Goal: Information Seeking & Learning: Learn about a topic

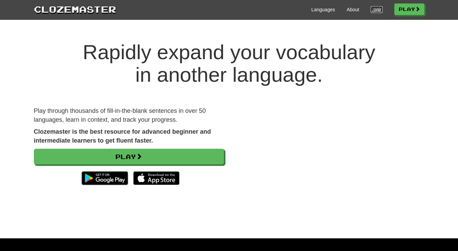
click at [372, 10] on link "Login" at bounding box center [376, 9] width 12 height 7
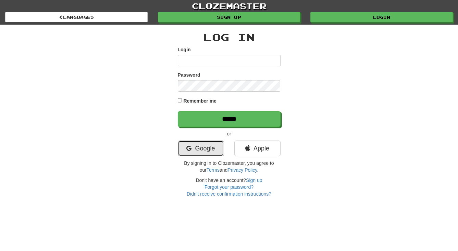
click at [200, 149] on link "Google" at bounding box center [201, 149] width 46 height 16
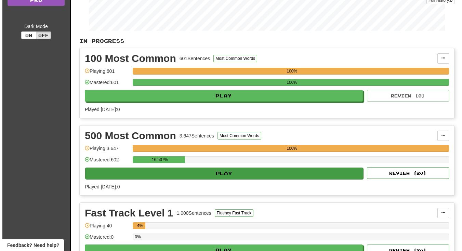
scroll to position [124, 0]
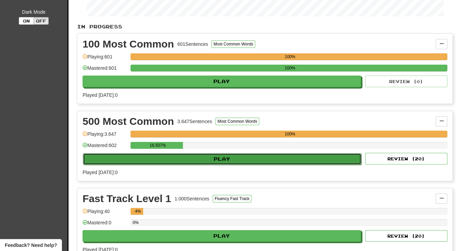
click at [220, 154] on button "Play" at bounding box center [222, 159] width 278 height 12
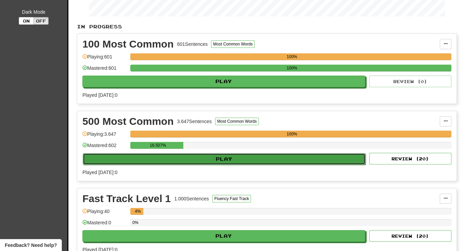
select select "**"
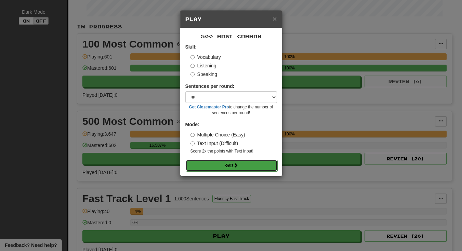
click at [227, 166] on button "Go" at bounding box center [232, 166] width 92 height 12
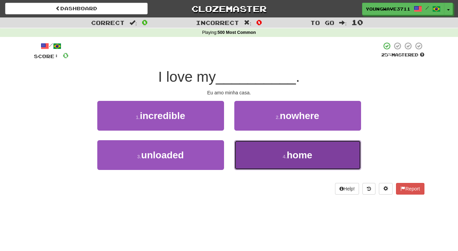
click at [263, 154] on button "4 . home" at bounding box center [297, 155] width 127 height 30
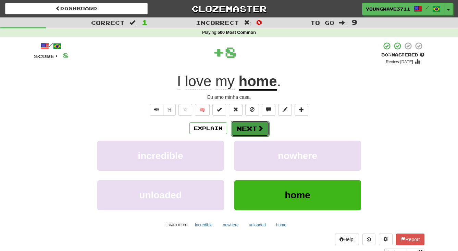
click at [247, 128] on button "Next" at bounding box center [250, 129] width 38 height 16
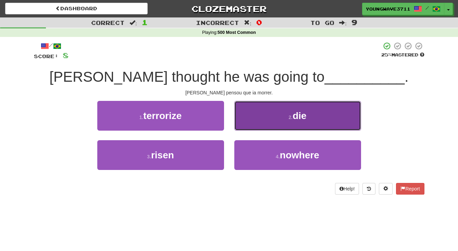
click at [271, 116] on button "2 . die" at bounding box center [297, 116] width 127 height 30
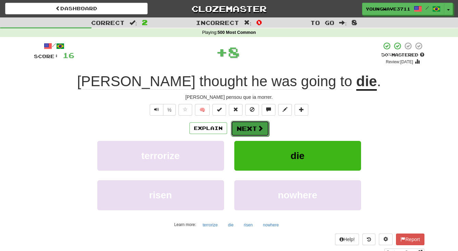
click at [245, 133] on button "Next" at bounding box center [250, 129] width 38 height 16
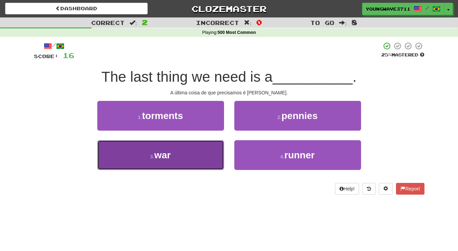
click at [170, 155] on span "war" at bounding box center [162, 155] width 16 height 11
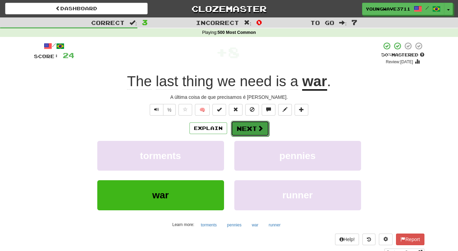
click at [253, 125] on button "Next" at bounding box center [250, 129] width 38 height 16
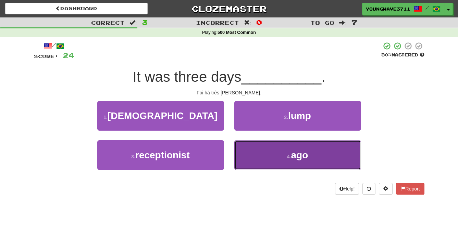
click at [258, 154] on button "4 . ago" at bounding box center [297, 155] width 127 height 30
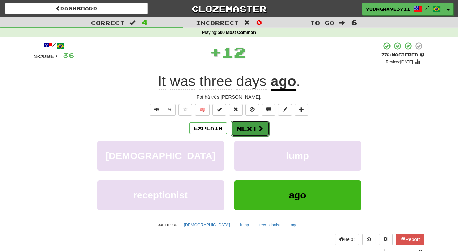
click at [246, 126] on button "Next" at bounding box center [250, 129] width 38 height 16
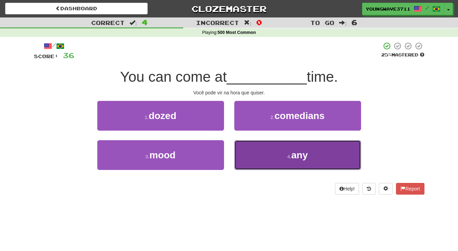
click at [257, 152] on button "4 . any" at bounding box center [297, 155] width 127 height 30
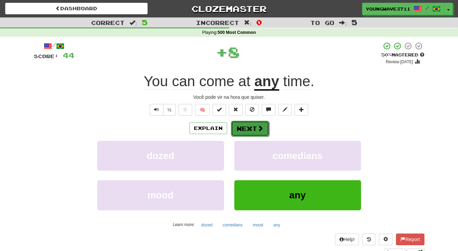
click at [243, 131] on button "Next" at bounding box center [250, 129] width 38 height 16
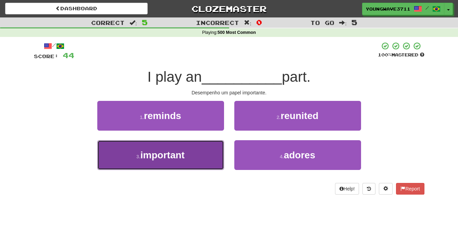
click at [149, 155] on span "important" at bounding box center [162, 155] width 44 height 11
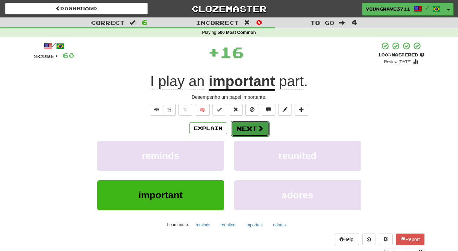
click at [246, 128] on button "Next" at bounding box center [250, 129] width 38 height 16
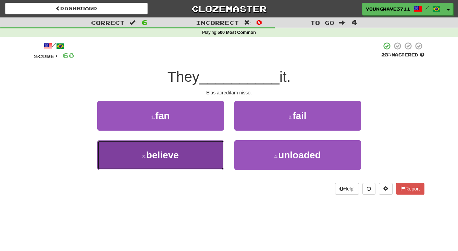
click at [187, 157] on button "3 . believe" at bounding box center [160, 155] width 127 height 30
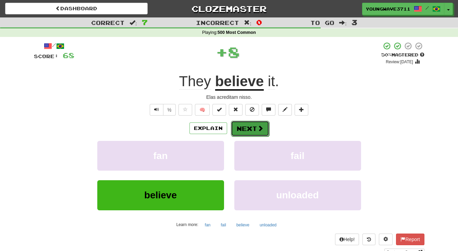
click at [250, 130] on button "Next" at bounding box center [250, 129] width 38 height 16
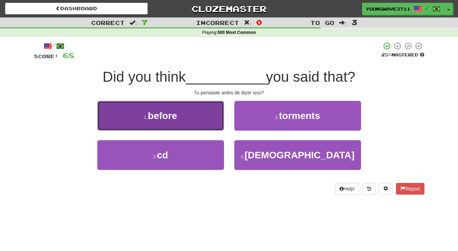
click at [198, 119] on button "1 . before" at bounding box center [160, 116] width 127 height 30
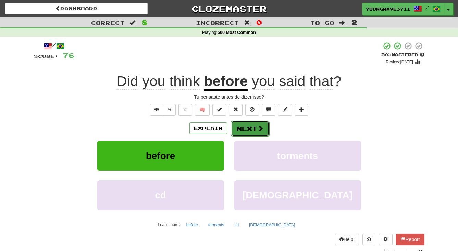
click at [242, 125] on button "Next" at bounding box center [250, 129] width 38 height 16
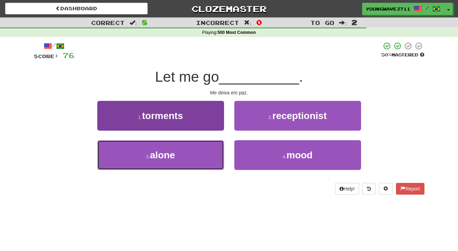
click at [198, 153] on button "3 . alone" at bounding box center [160, 155] width 127 height 30
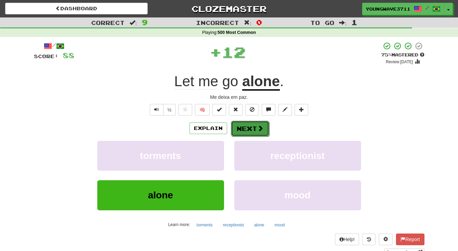
click at [242, 127] on button "Next" at bounding box center [250, 129] width 38 height 16
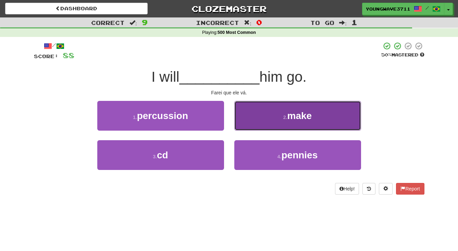
click at [263, 116] on button "2 . make" at bounding box center [297, 116] width 127 height 30
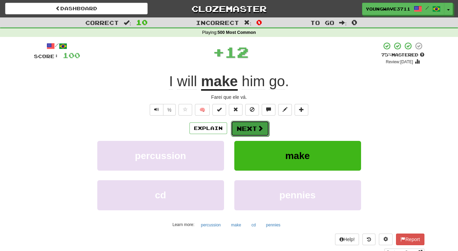
click at [247, 129] on button "Next" at bounding box center [250, 129] width 38 height 16
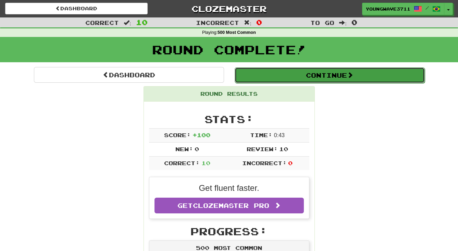
click at [319, 74] on button "Continue" at bounding box center [329, 75] width 190 height 16
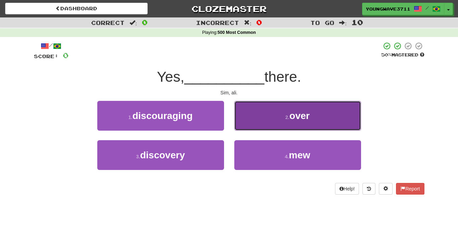
click at [269, 115] on button "2 . over" at bounding box center [297, 116] width 127 height 30
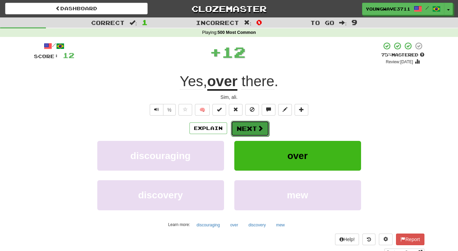
click at [246, 127] on button "Next" at bounding box center [250, 129] width 38 height 16
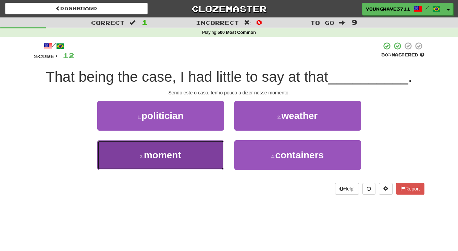
click at [194, 156] on button "3 . moment" at bounding box center [160, 155] width 127 height 30
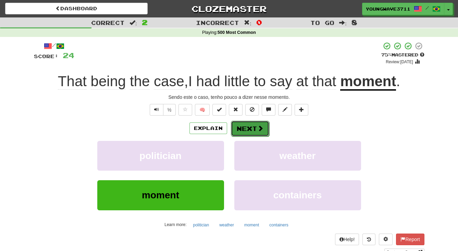
click at [241, 129] on button "Next" at bounding box center [250, 129] width 38 height 16
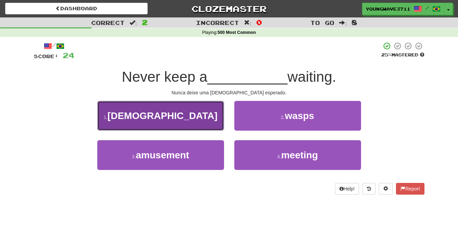
click at [205, 116] on button "1 . lady" at bounding box center [160, 116] width 127 height 30
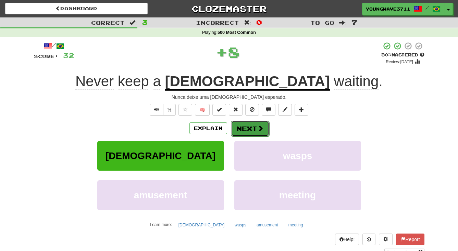
click at [240, 128] on button "Next" at bounding box center [250, 129] width 38 height 16
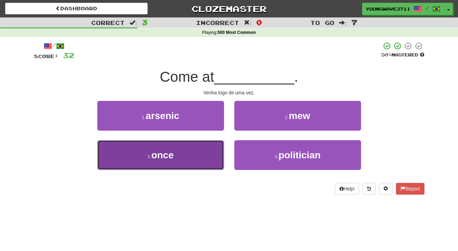
click at [204, 151] on button "3 . once" at bounding box center [160, 155] width 127 height 30
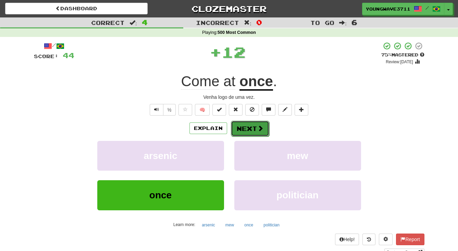
click at [240, 125] on button "Next" at bounding box center [250, 129] width 38 height 16
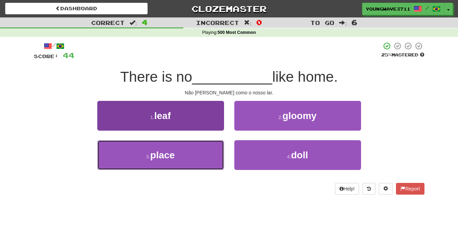
click at [169, 154] on span "place" at bounding box center [162, 155] width 25 height 11
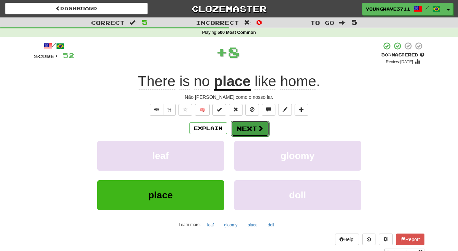
click at [242, 130] on button "Next" at bounding box center [250, 129] width 38 height 16
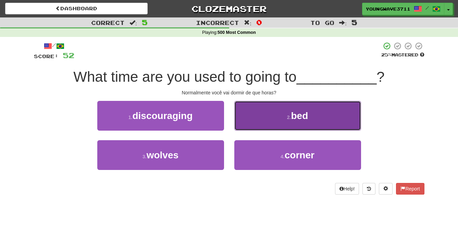
click at [264, 116] on button "2 . bed" at bounding box center [297, 116] width 127 height 30
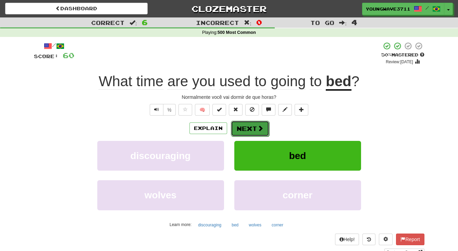
click at [245, 129] on button "Next" at bounding box center [250, 129] width 38 height 16
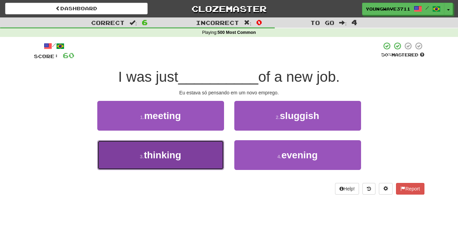
click at [188, 156] on button "3 . thinking" at bounding box center [160, 155] width 127 height 30
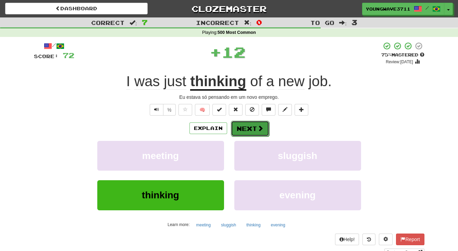
click at [246, 127] on button "Next" at bounding box center [250, 129] width 38 height 16
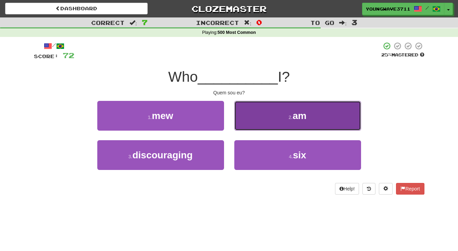
click at [262, 122] on button "2 . am" at bounding box center [297, 116] width 127 height 30
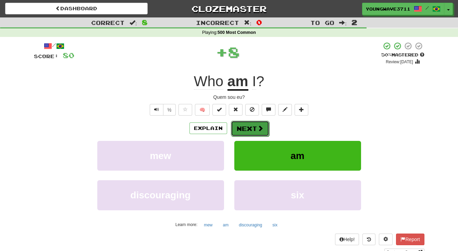
click at [251, 128] on button "Next" at bounding box center [250, 129] width 38 height 16
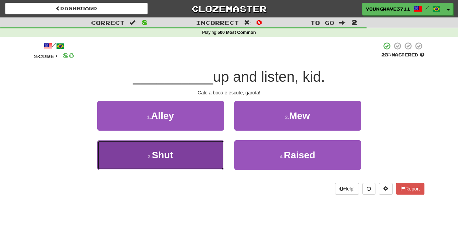
click at [204, 150] on button "3 . Shut" at bounding box center [160, 155] width 127 height 30
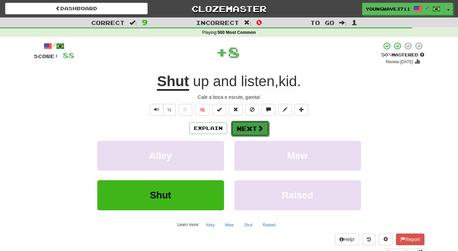
click at [247, 130] on button "Next" at bounding box center [250, 129] width 38 height 16
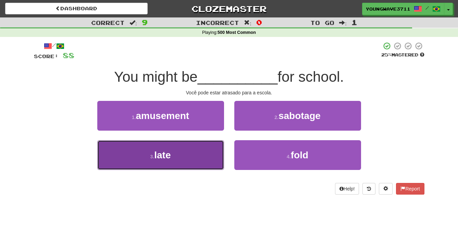
click at [198, 150] on button "3 . late" at bounding box center [160, 155] width 127 height 30
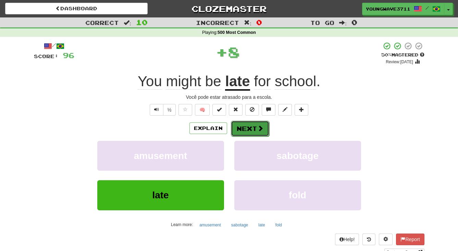
click at [245, 127] on button "Next" at bounding box center [250, 129] width 38 height 16
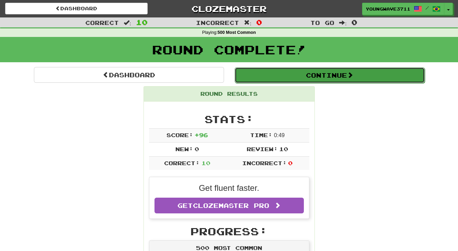
click at [327, 77] on button "Continue" at bounding box center [329, 75] width 190 height 16
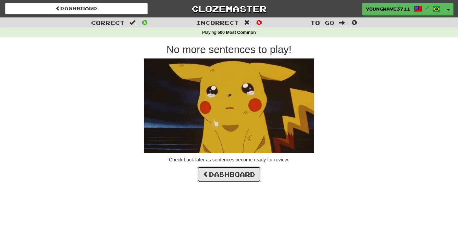
click at [220, 177] on link "Dashboard" at bounding box center [229, 175] width 64 height 16
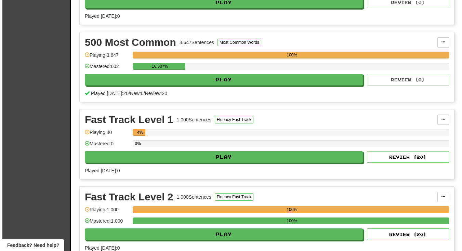
scroll to position [218, 0]
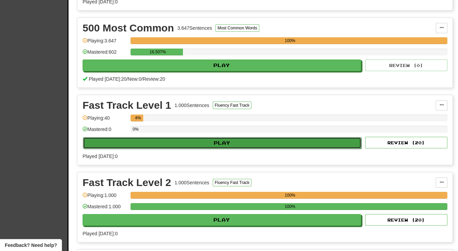
click at [225, 140] on button "Play" at bounding box center [222, 143] width 278 height 12
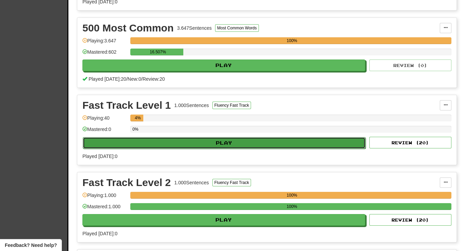
select select "**"
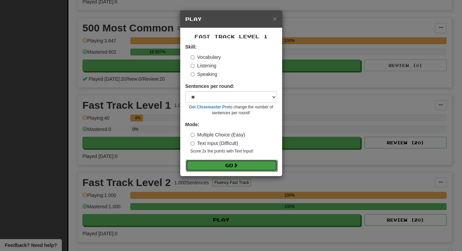
click at [226, 165] on button "Go" at bounding box center [232, 166] width 92 height 12
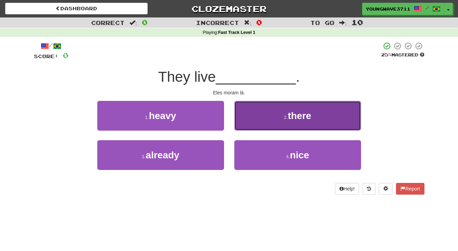
click at [244, 117] on button "2 . there" at bounding box center [297, 116] width 127 height 30
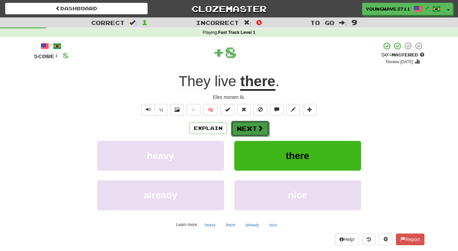
click at [249, 128] on button "Next" at bounding box center [250, 129] width 38 height 16
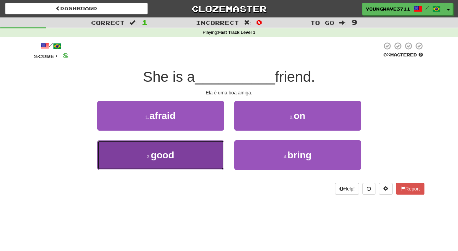
click at [188, 148] on button "3 . good" at bounding box center [160, 155] width 127 height 30
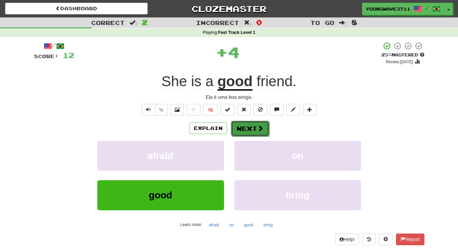
click at [247, 129] on button "Next" at bounding box center [250, 129] width 38 height 16
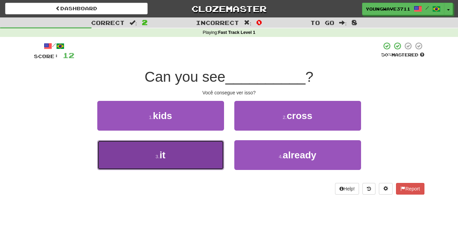
click at [176, 157] on button "3 . it" at bounding box center [160, 155] width 127 height 30
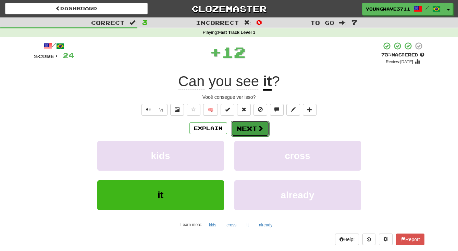
click at [243, 126] on button "Next" at bounding box center [250, 129] width 38 height 16
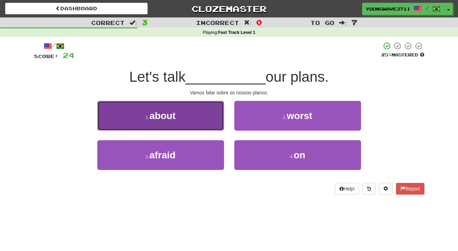
click at [198, 119] on button "1 . about" at bounding box center [160, 116] width 127 height 30
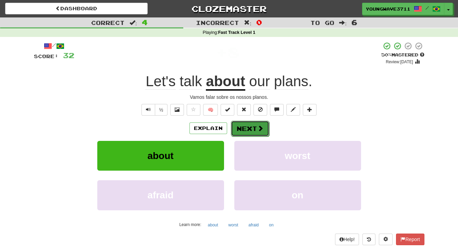
click at [244, 128] on button "Next" at bounding box center [250, 129] width 38 height 16
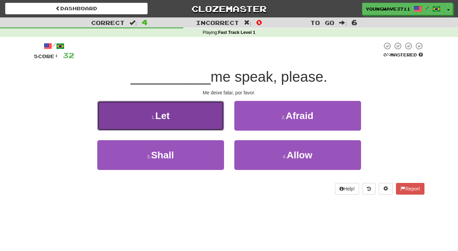
click at [192, 110] on button "1 . Let" at bounding box center [160, 116] width 127 height 30
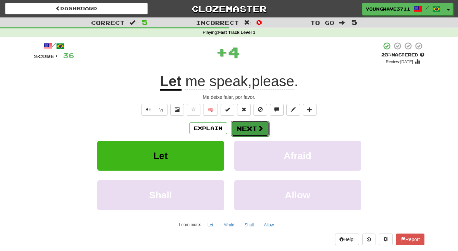
click at [245, 128] on button "Next" at bounding box center [250, 129] width 38 height 16
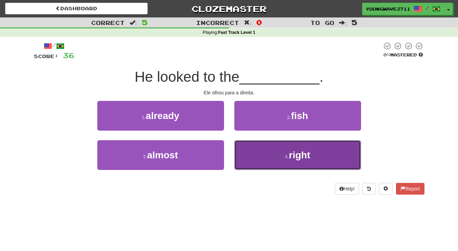
click at [264, 154] on button "4 . right" at bounding box center [297, 155] width 127 height 30
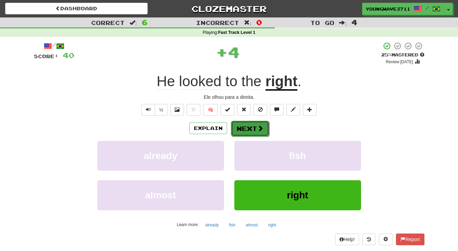
click at [249, 128] on button "Next" at bounding box center [250, 129] width 38 height 16
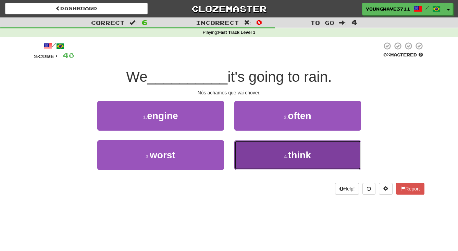
click at [250, 153] on button "4 . think" at bounding box center [297, 155] width 127 height 30
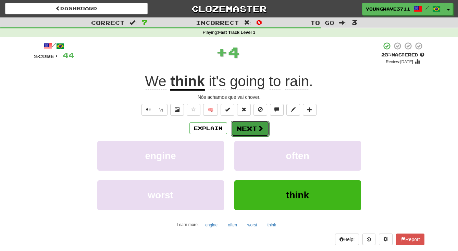
click at [238, 126] on button "Next" at bounding box center [250, 129] width 38 height 16
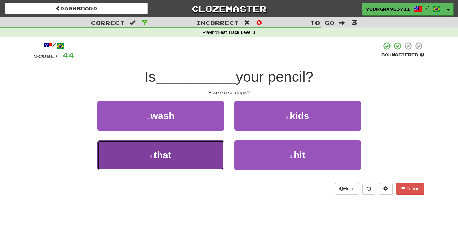
click at [193, 157] on button "3 . that" at bounding box center [160, 155] width 127 height 30
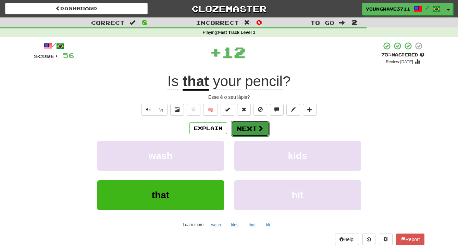
click at [246, 129] on button "Next" at bounding box center [250, 129] width 38 height 16
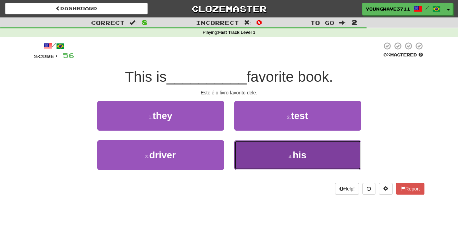
click at [257, 152] on button "4 . his" at bounding box center [297, 155] width 127 height 30
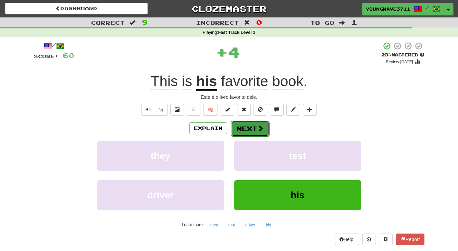
click at [246, 129] on button "Next" at bounding box center [250, 129] width 38 height 16
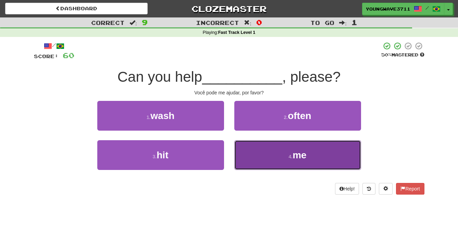
click at [262, 157] on button "4 . me" at bounding box center [297, 155] width 127 height 30
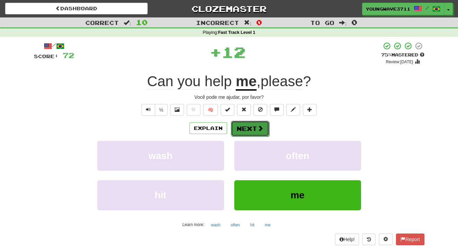
click at [247, 131] on button "Next" at bounding box center [250, 129] width 38 height 16
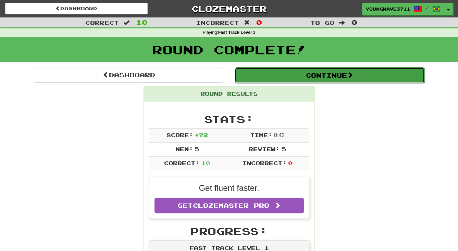
click at [319, 73] on button "Continue" at bounding box center [329, 75] width 190 height 16
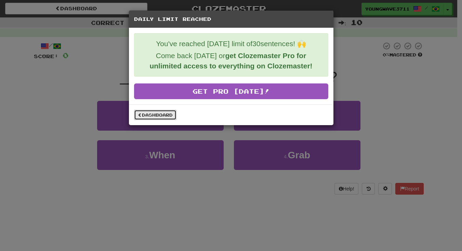
click at [155, 115] on link "Dashboard" at bounding box center [155, 115] width 42 height 10
